Goal: Complete application form

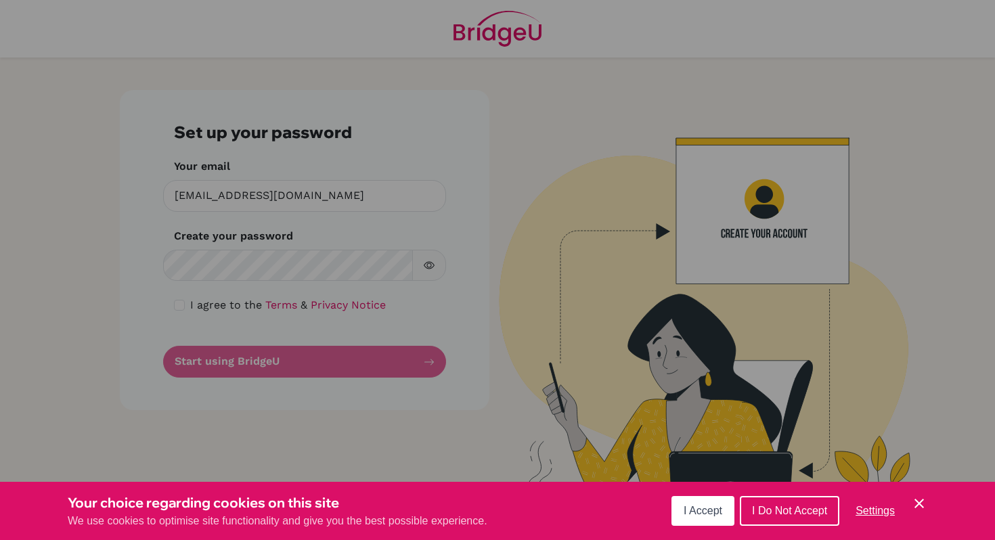
click at [710, 515] on span "I Accept" at bounding box center [703, 511] width 39 height 12
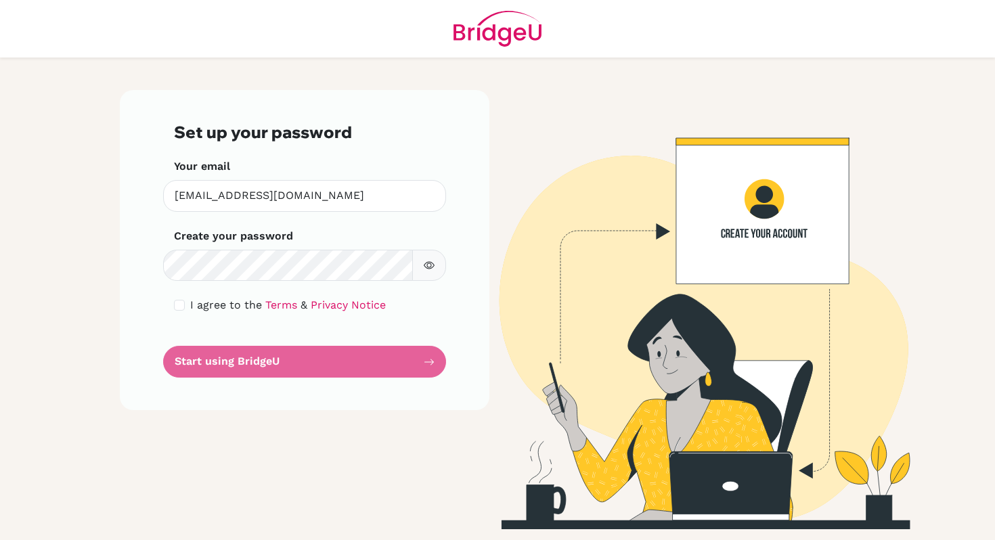
click at [272, 365] on form "Set up your password Your email [EMAIL_ADDRESS][DOMAIN_NAME] Invalid email Crea…" at bounding box center [304, 250] width 261 height 255
click at [425, 269] on icon "button" at bounding box center [429, 265] width 11 height 11
click at [426, 269] on icon "button" at bounding box center [429, 265] width 11 height 11
click at [179, 305] on input "checkbox" at bounding box center [179, 305] width 11 height 11
checkbox input "true"
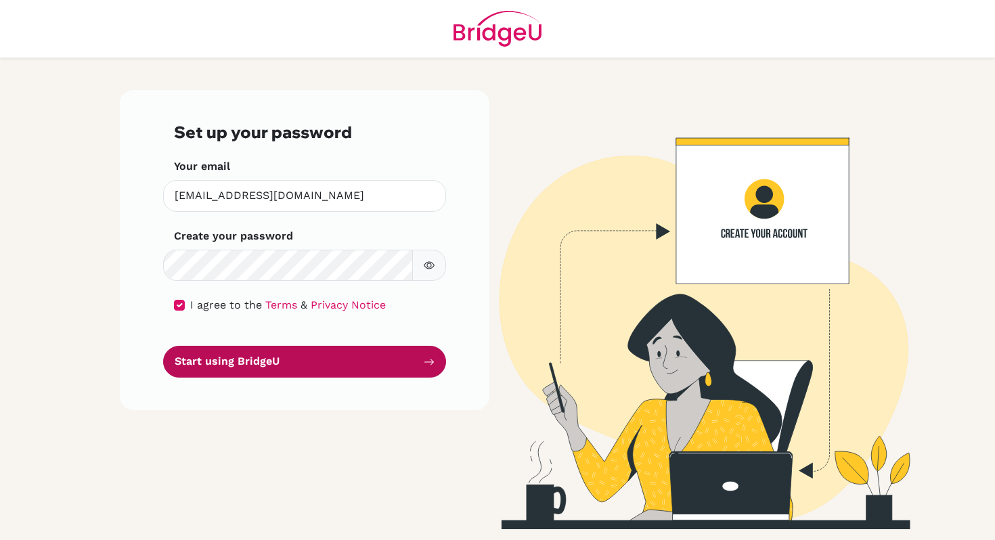
click at [254, 361] on button "Start using BridgeU" at bounding box center [304, 362] width 283 height 32
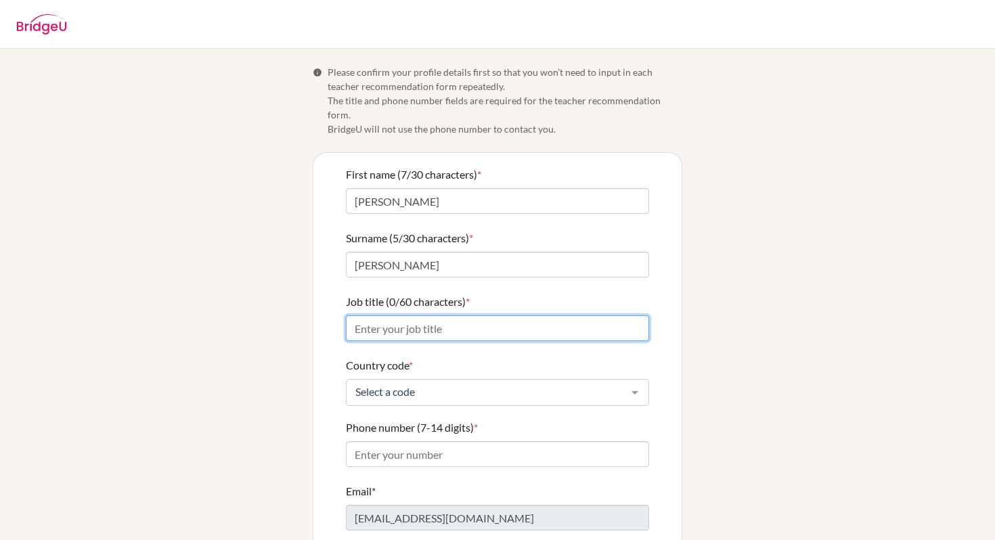
click at [426, 316] on input "Job title (0/60 characters) *" at bounding box center [497, 329] width 303 height 26
type input "Business and Economics Teacher"
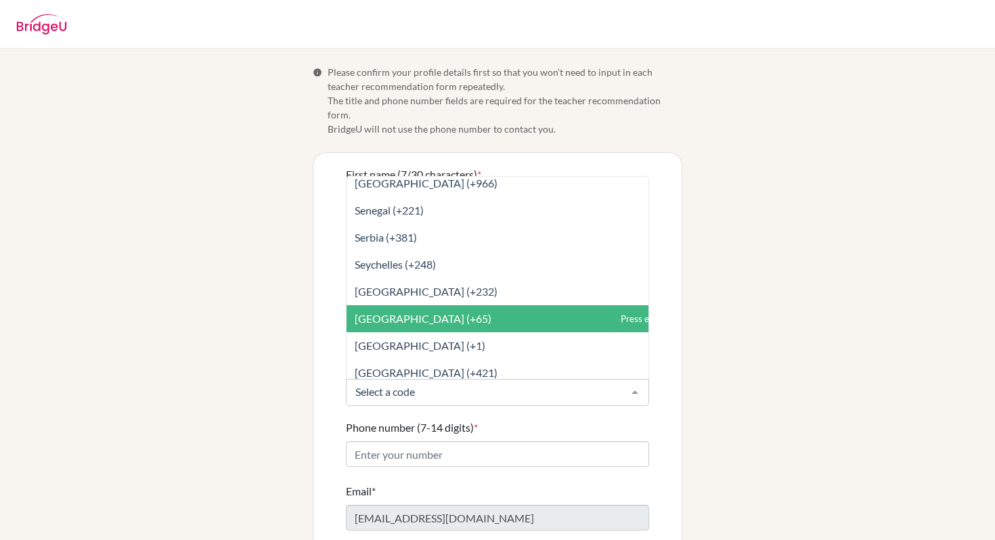
scroll to position [5196, 0]
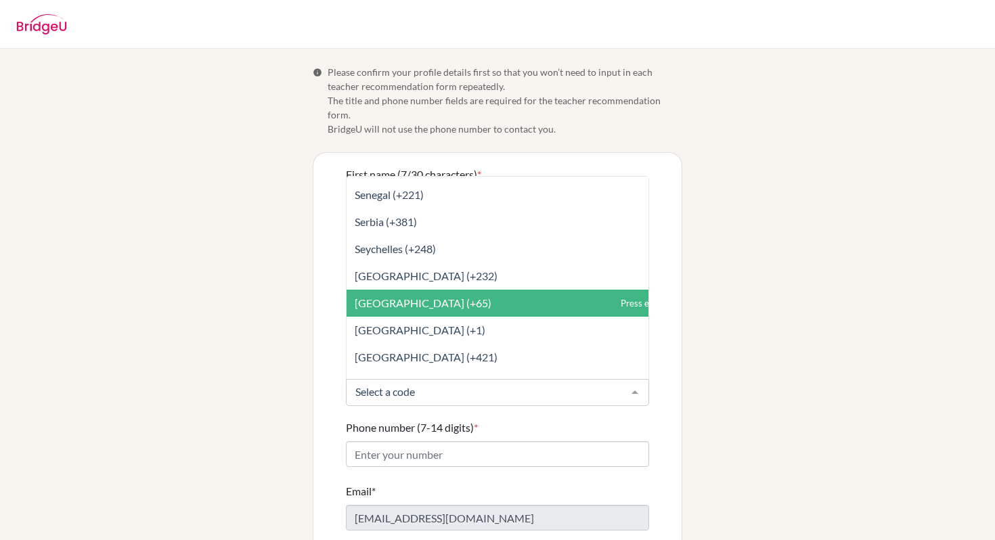
click at [459, 293] on span "Singapore (+65)" at bounding box center [528, 303] width 362 height 27
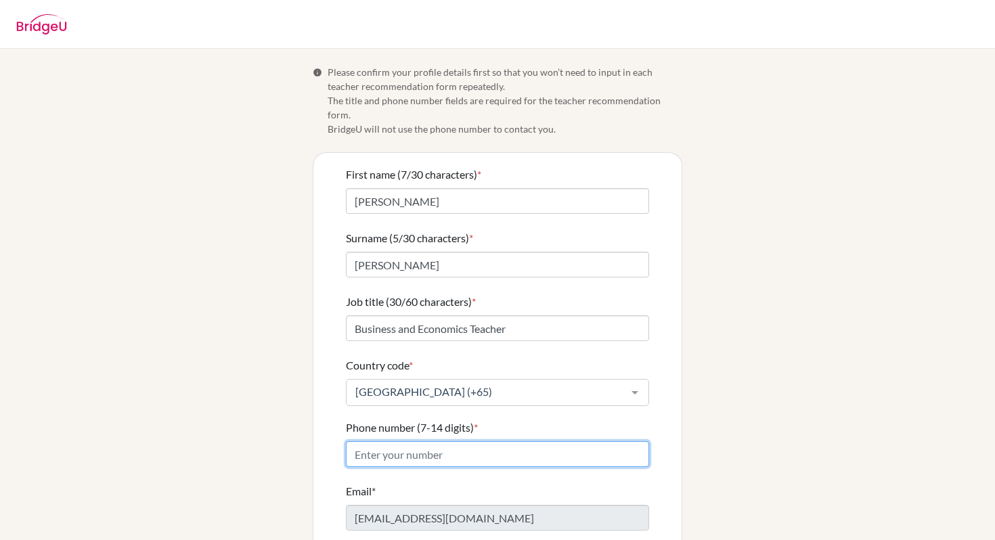
click at [418, 442] on input "Phone number (7-14 digits) *" at bounding box center [497, 455] width 303 height 26
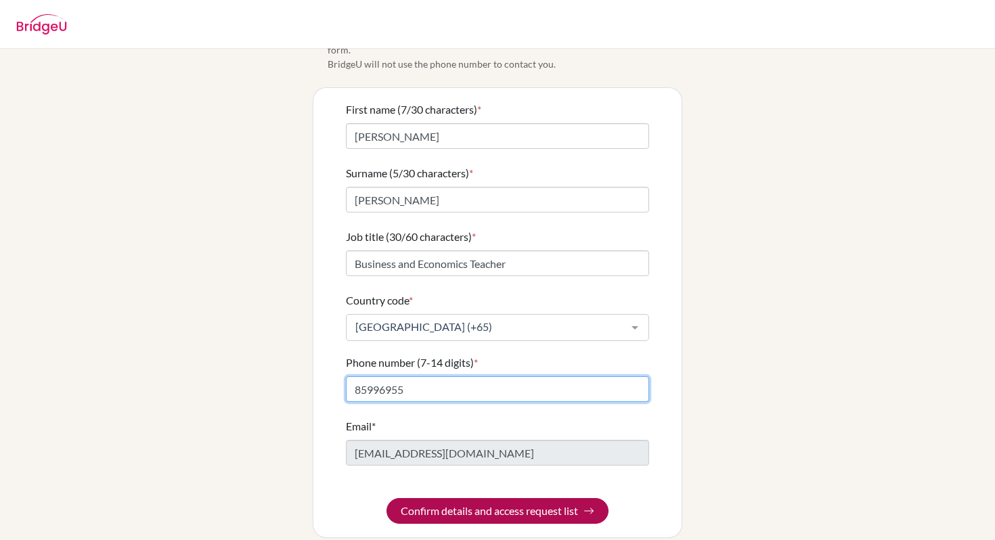
type input "85996955"
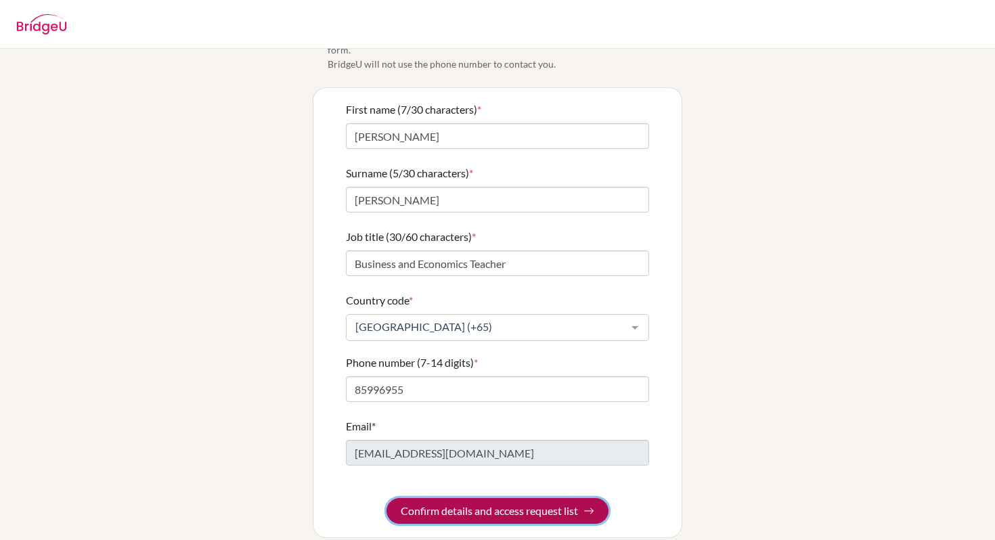
click at [473, 498] on button "Confirm details and access request list" at bounding box center [498, 511] width 222 height 26
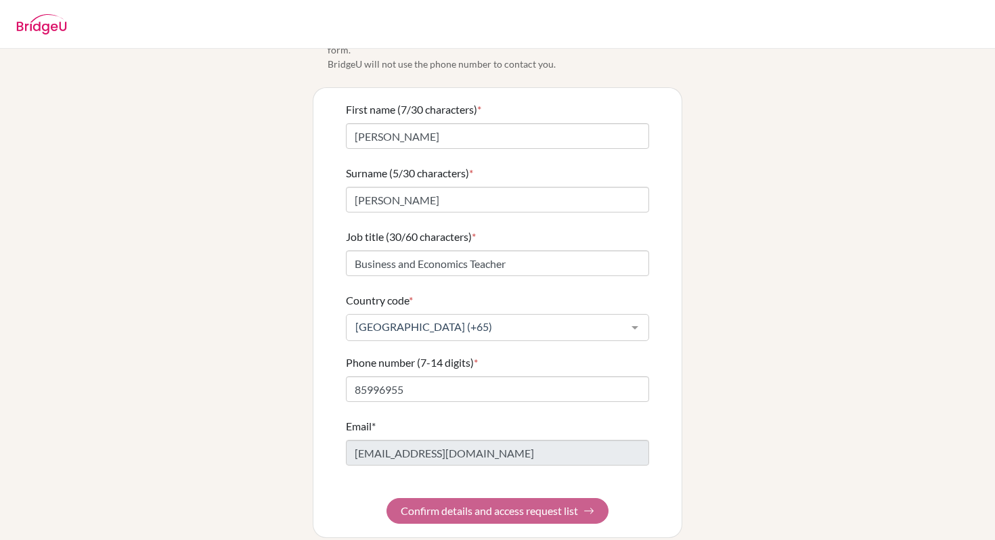
scroll to position [0, 0]
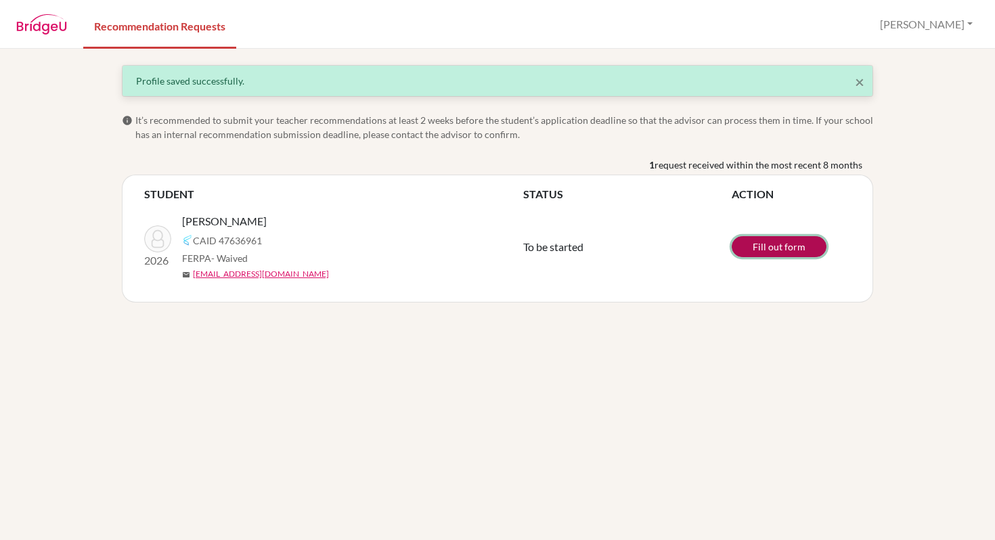
click at [773, 247] on link "Fill out form" at bounding box center [779, 246] width 95 height 21
